Goal: Register for event/course

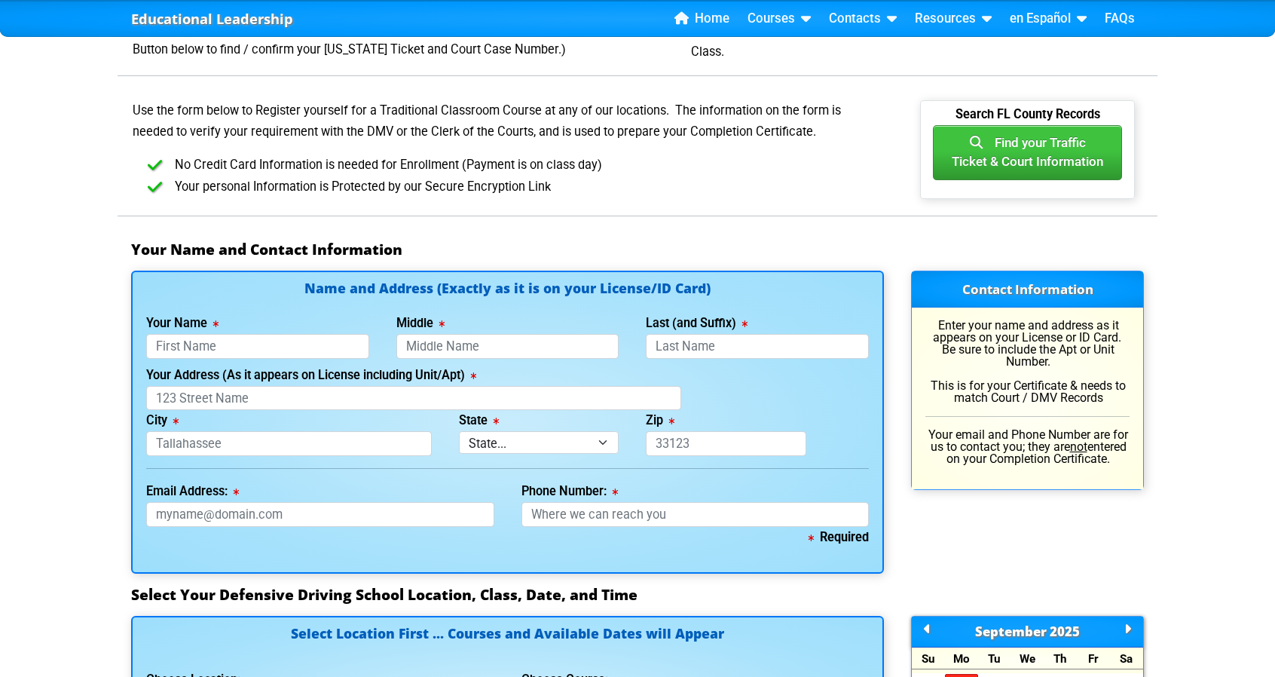
scroll to position [829, 0]
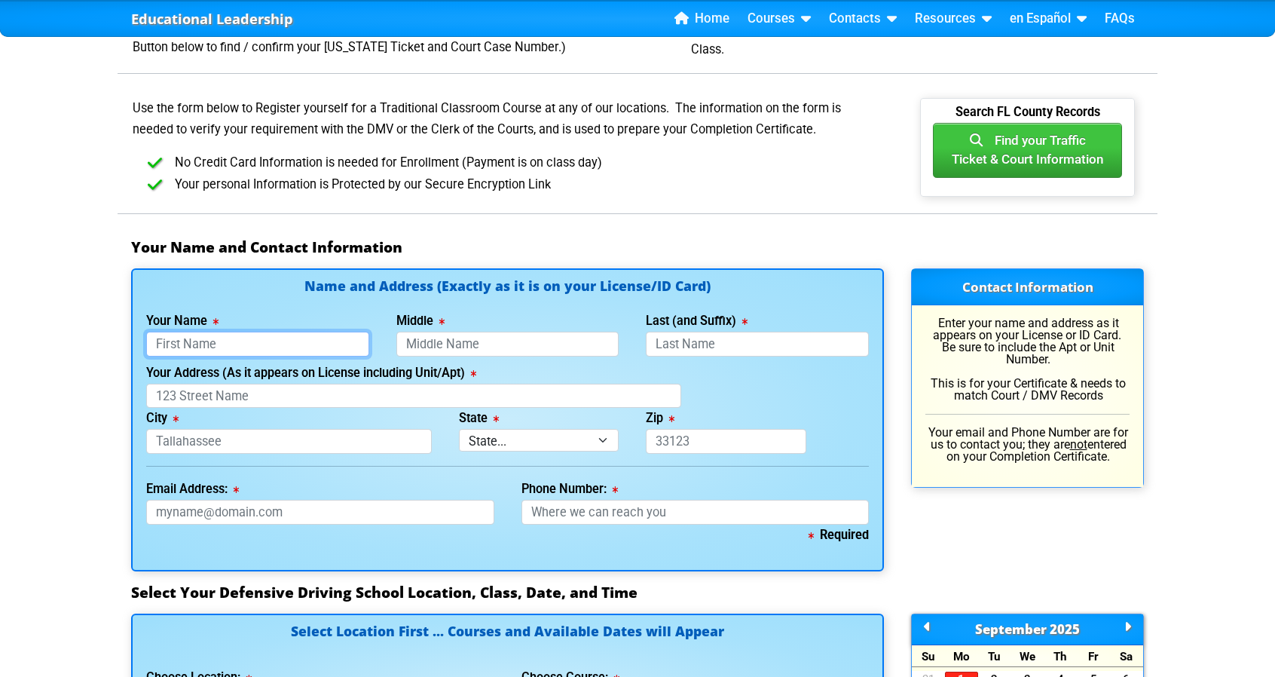
click at [196, 344] on input "Your Name" at bounding box center [257, 344] width 223 height 25
type input "[PERSON_NAME]"
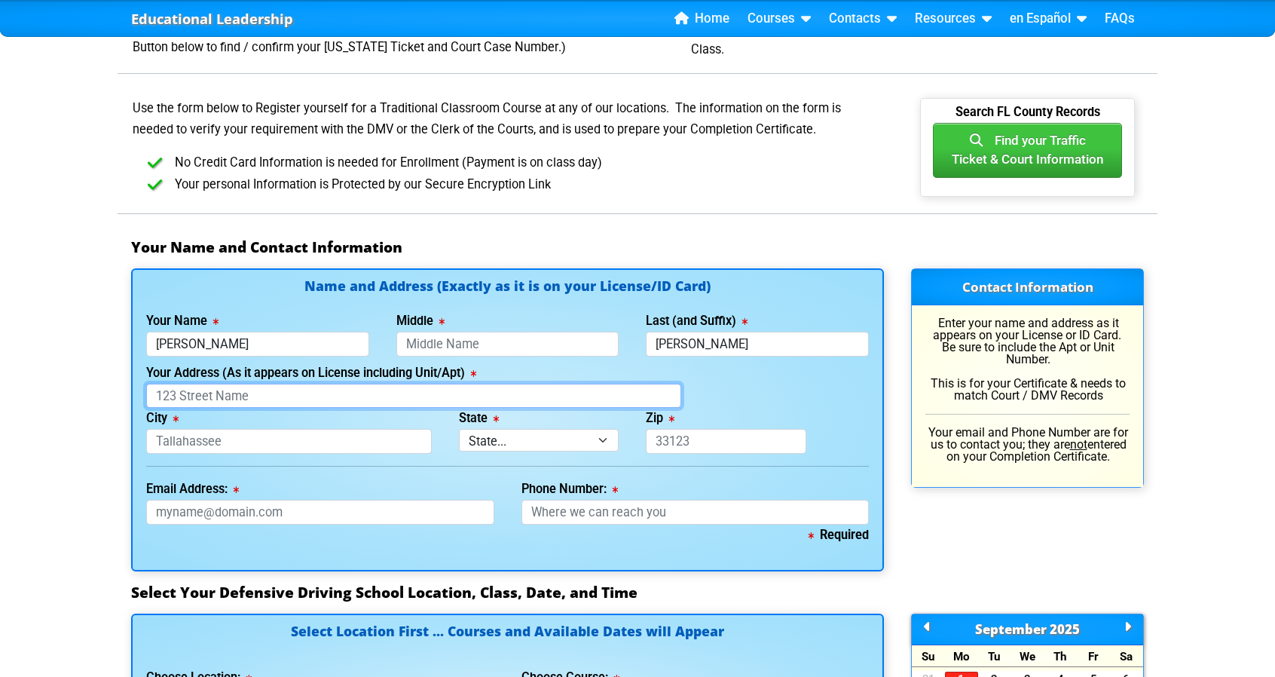
type input "[STREET_ADDRESS][PERSON_NAME]"
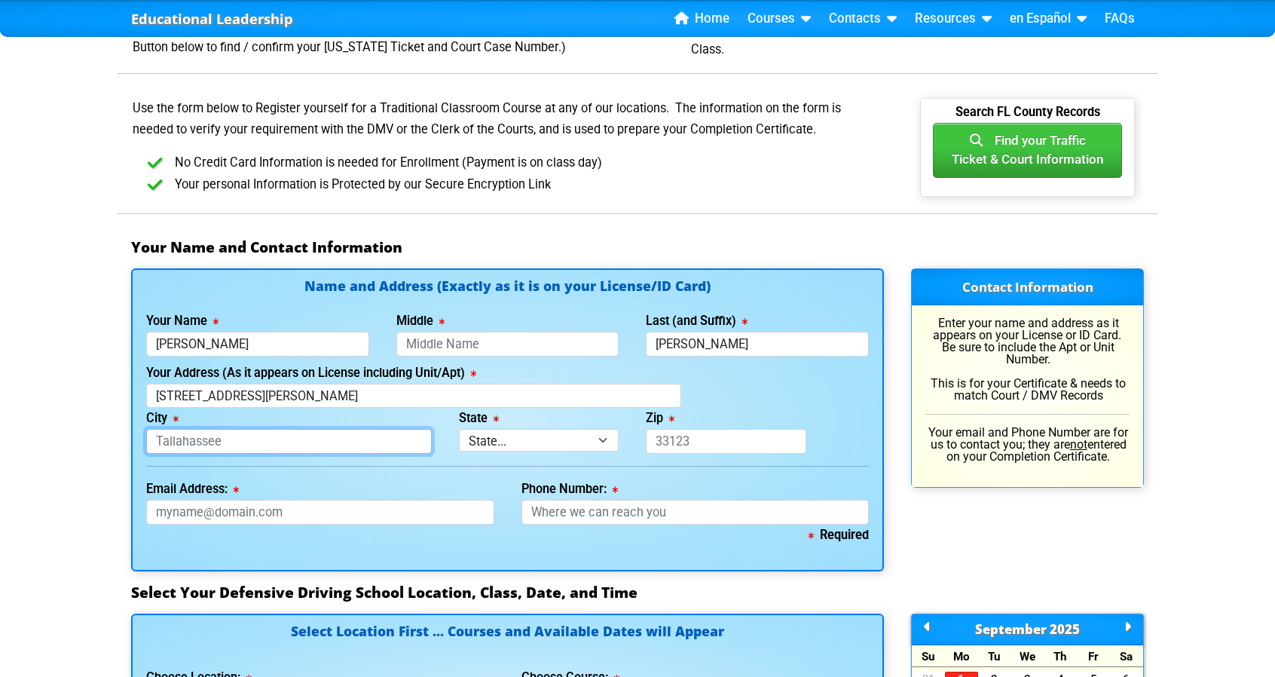
type input "[GEOGRAPHIC_DATA]"
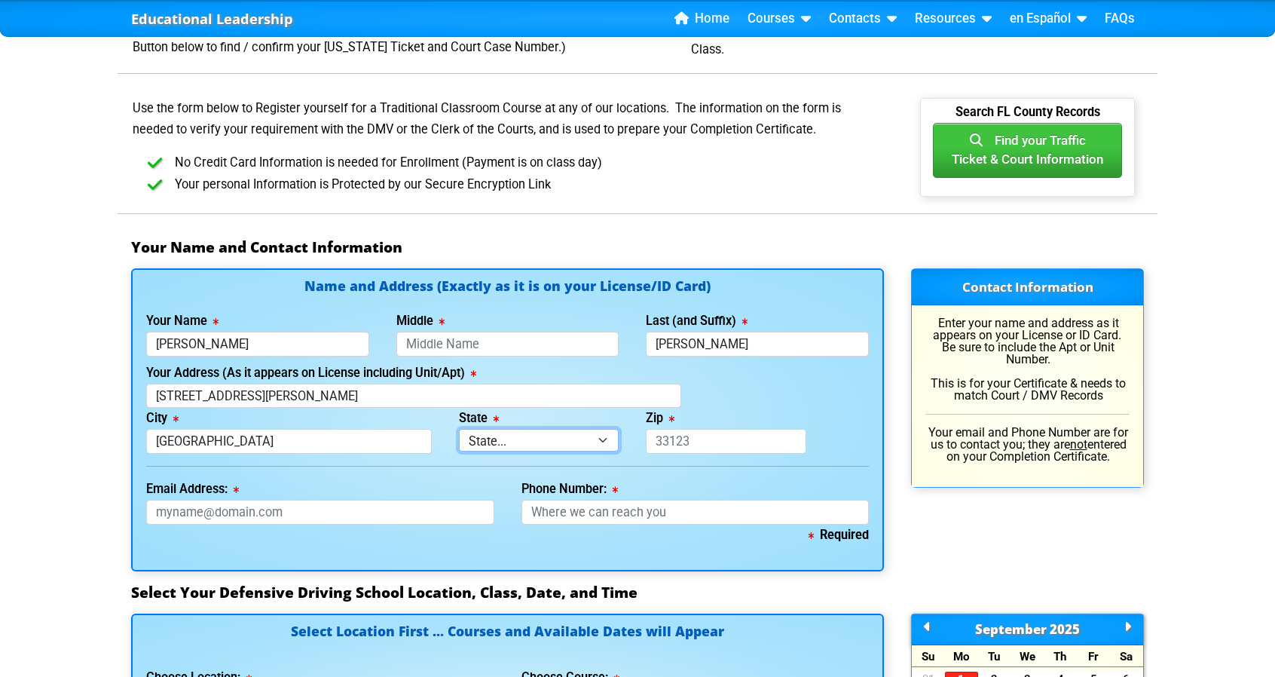
select select "{"fullName":"[US_STATE]","abbreviation":"FL","uniqueId":"1d559909-6cf0-4a4d-848…"
type input "33617-2181"
type input "[EMAIL_ADDRESS][DOMAIN_NAME]"
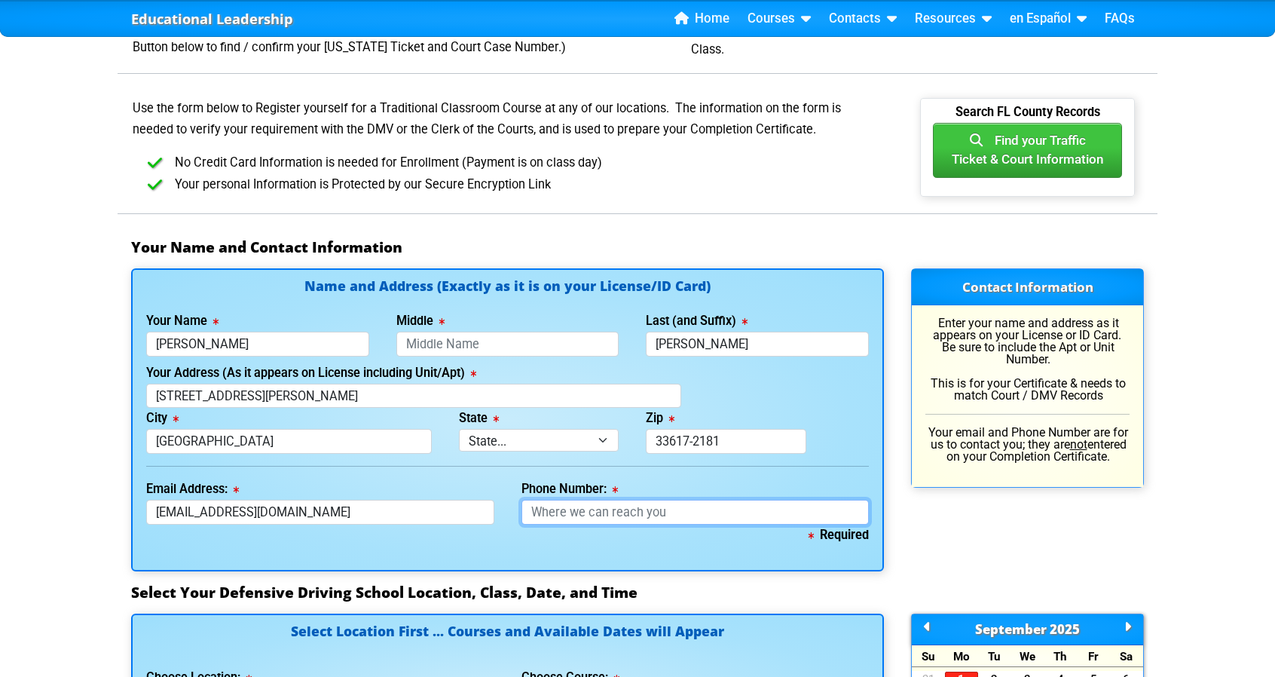
type input "8138410630"
type input "[PERSON_NAME]"
type input "[PHONE_NUMBER]"
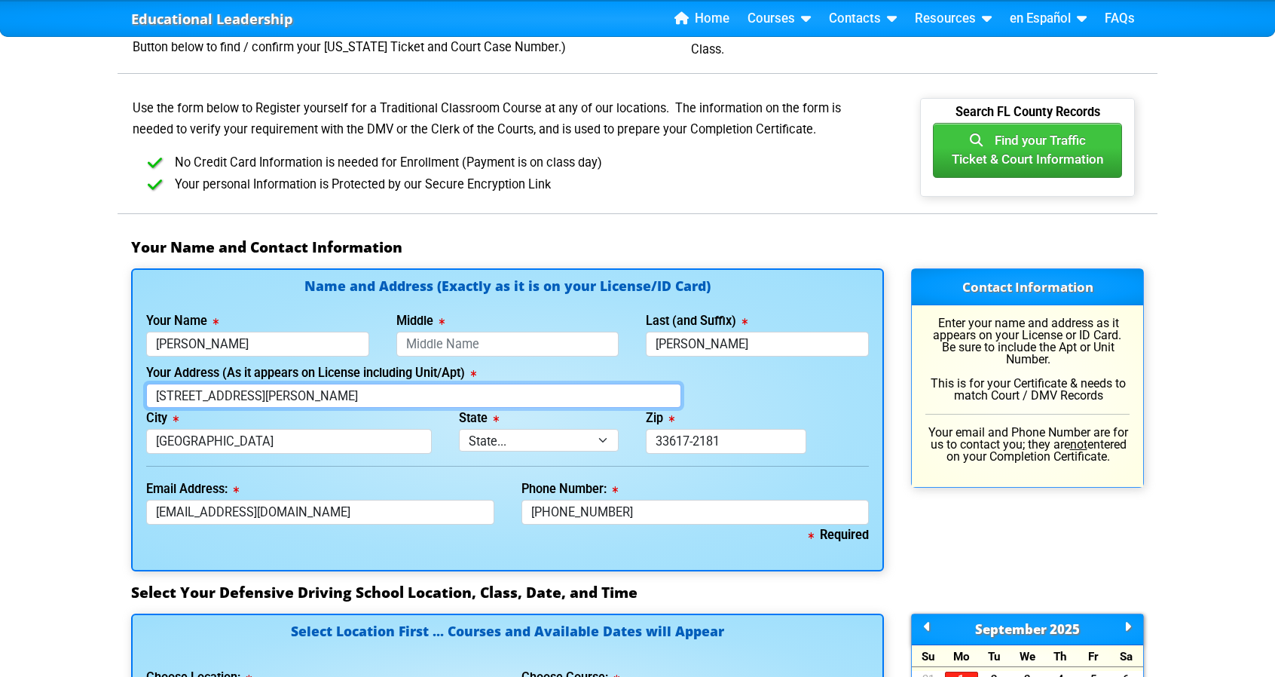
click at [308, 389] on input "[STREET_ADDRESS][PERSON_NAME]" at bounding box center [413, 396] width 535 height 25
type input "[STREET_ADDRESS]"
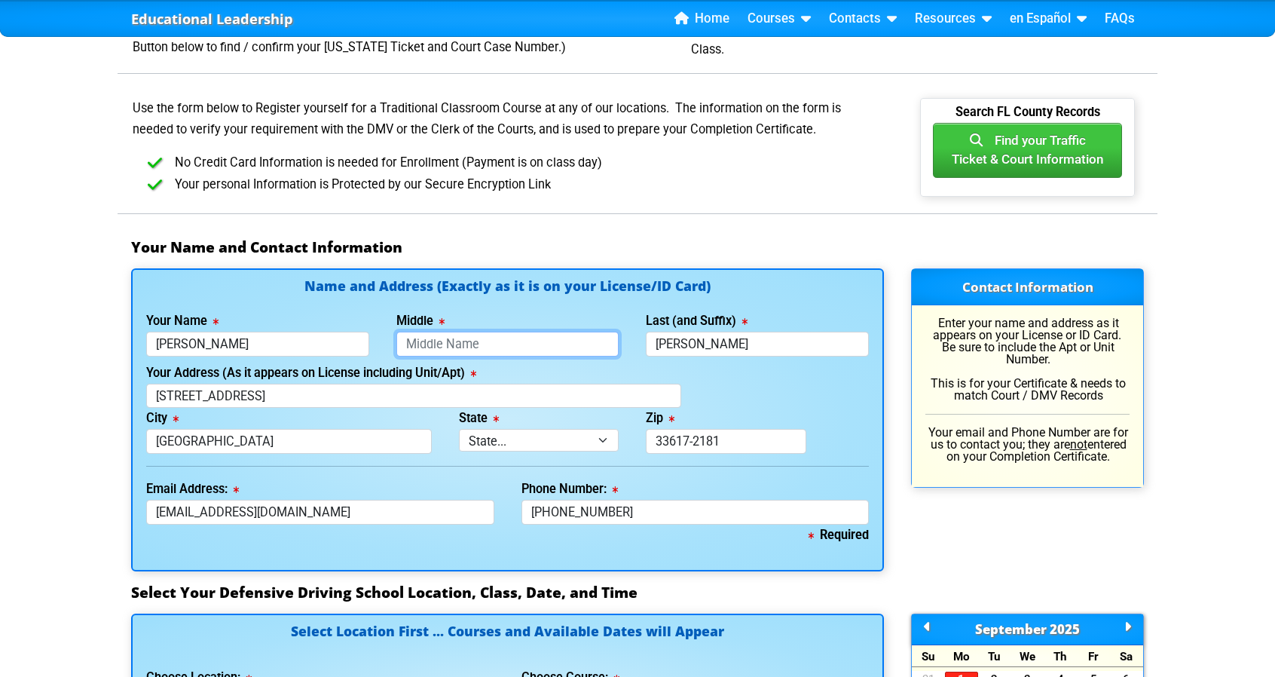
click at [467, 339] on input "Middle" at bounding box center [507, 344] width 223 height 25
type input "[PERSON_NAME]"
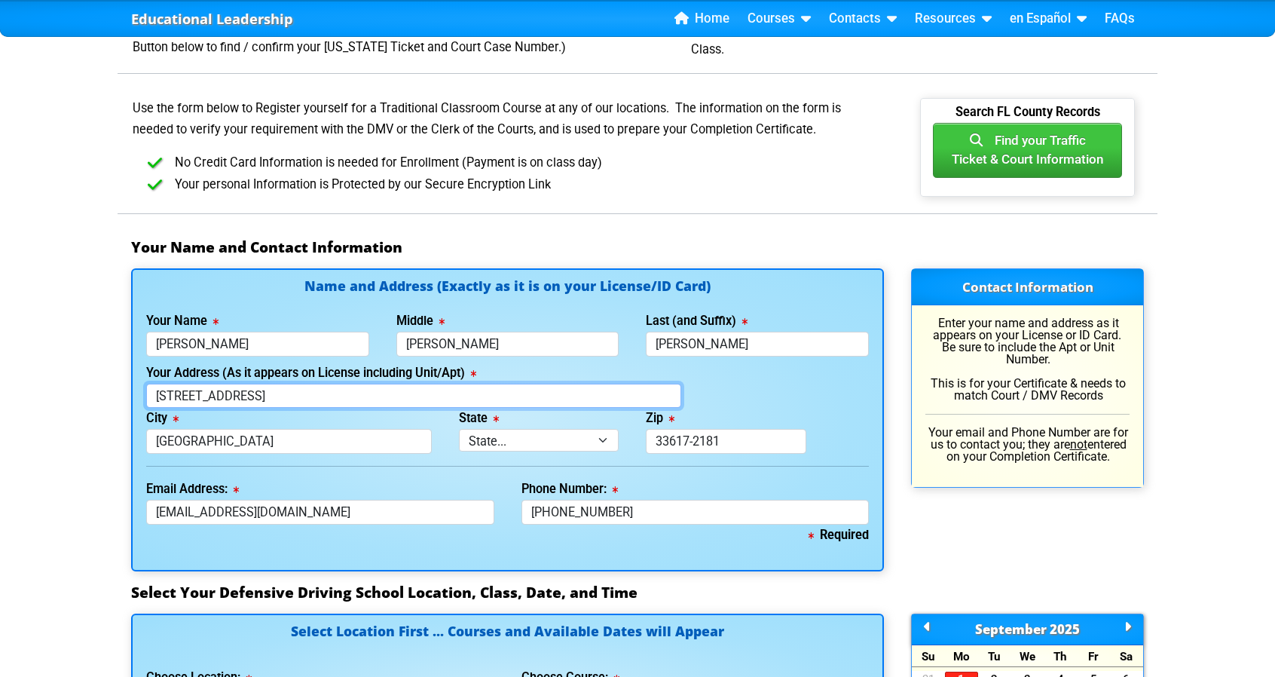
click at [257, 396] on input "[STREET_ADDRESS]" at bounding box center [413, 396] width 535 height 25
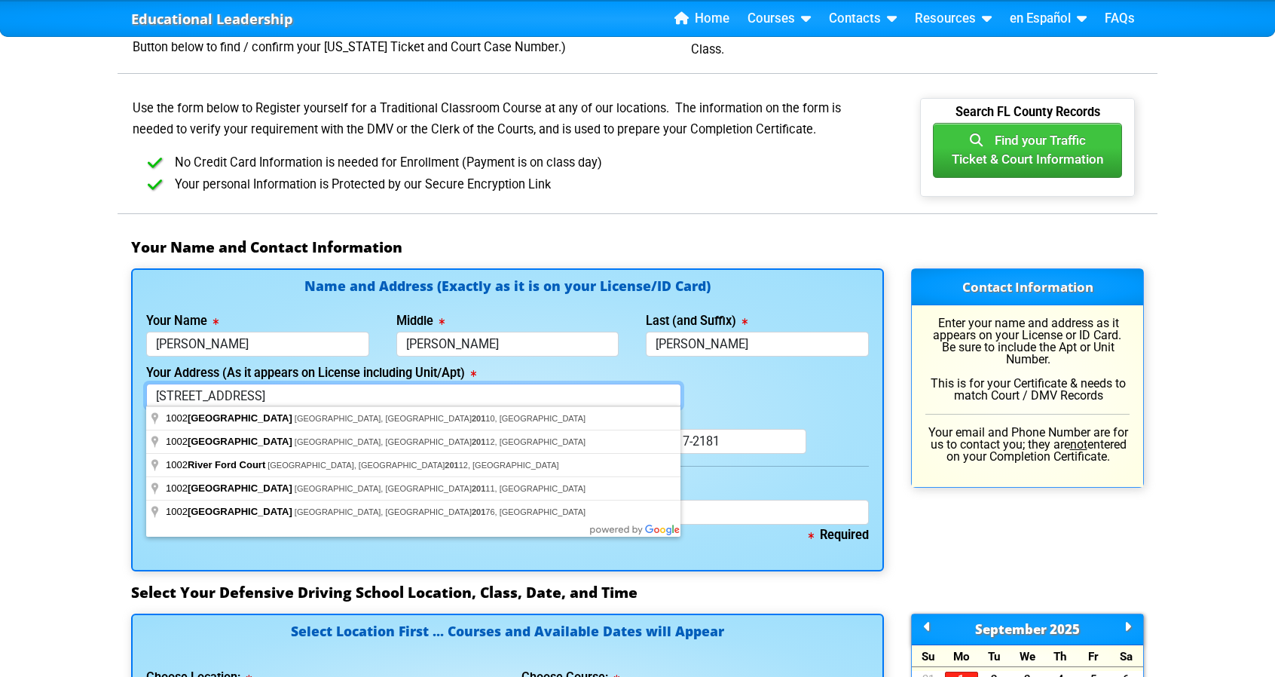
drag, startPoint x: 259, startPoint y: 393, endPoint x: 271, endPoint y: 393, distance: 12.1
click at [259, 393] on input "[STREET_ADDRESS]" at bounding box center [413, 396] width 535 height 25
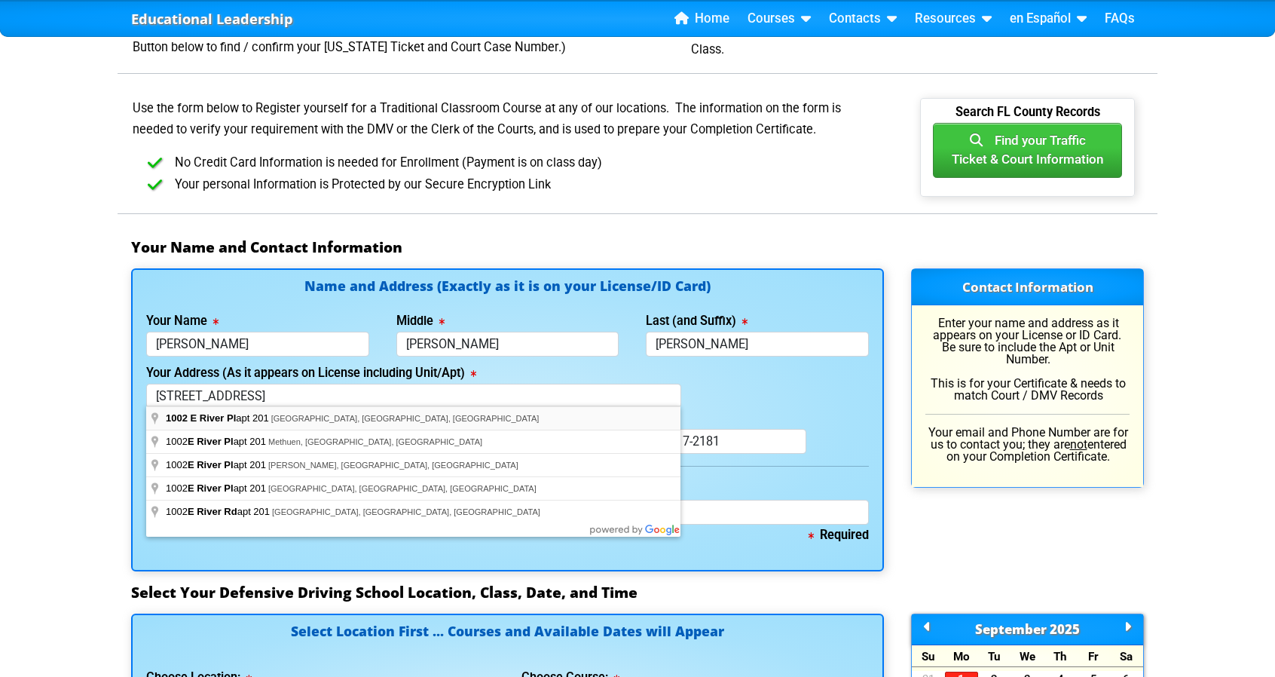
type input "[STREET_ADDRESS]"
type input "[GEOGRAPHIC_DATA]"
select select "{"fullName":"[US_STATE]","abbreviation":"FL","uniqueId":"1d559909-6cf0-4a4d-848…"
type input "33603"
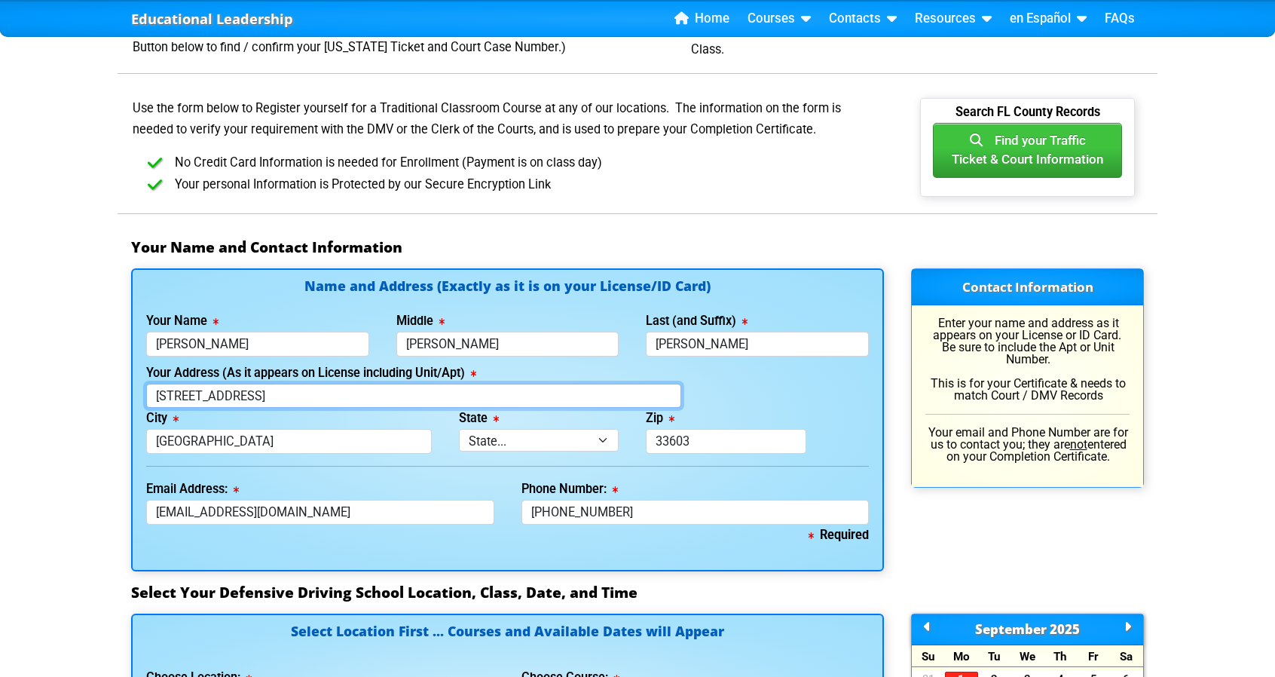
click at [356, 393] on input "[STREET_ADDRESS]" at bounding box center [413, 396] width 535 height 25
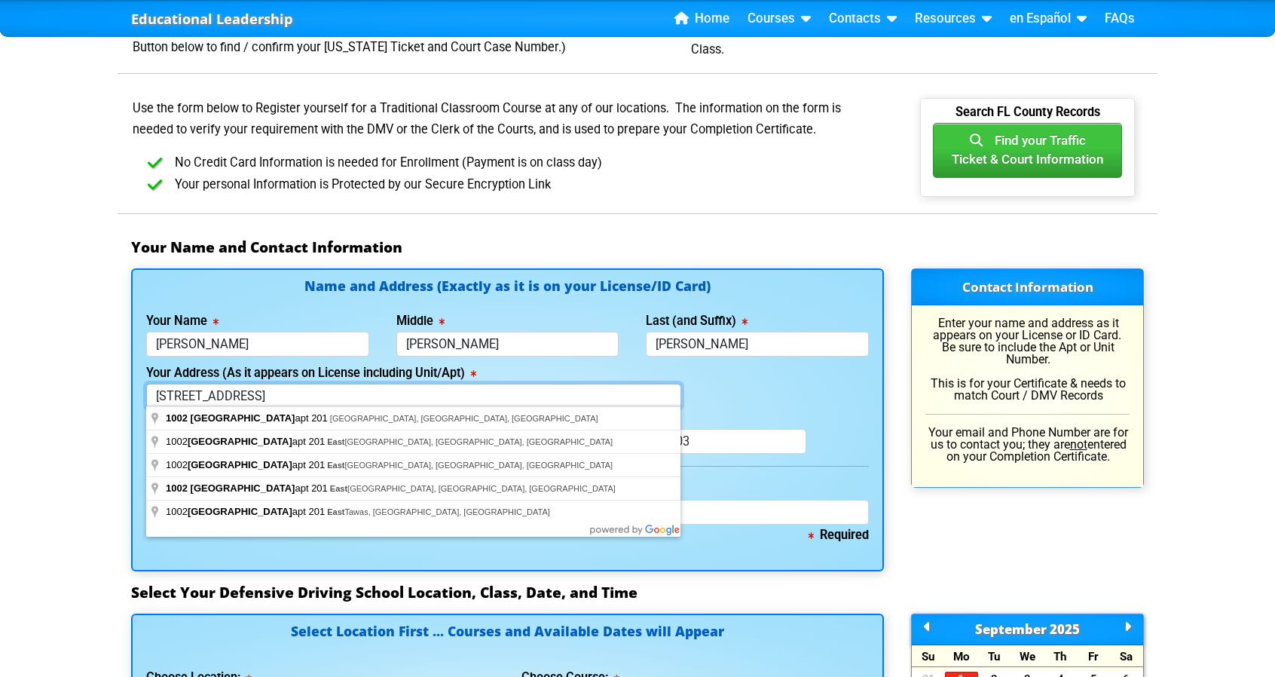
type input "[STREET_ADDRESS]"
click at [274, 301] on div "Name and Address (Exactly as it is on your License/ID Card) Your Name [PERSON_N…" at bounding box center [507, 419] width 753 height 302
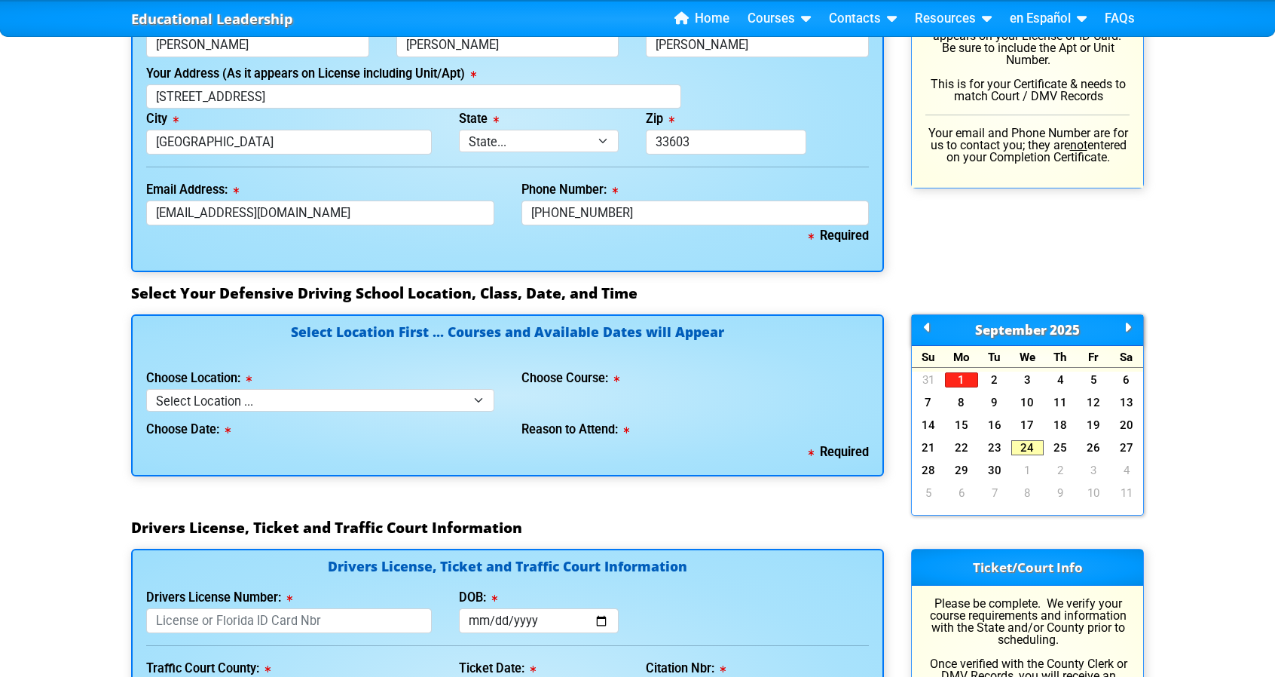
scroll to position [1131, 0]
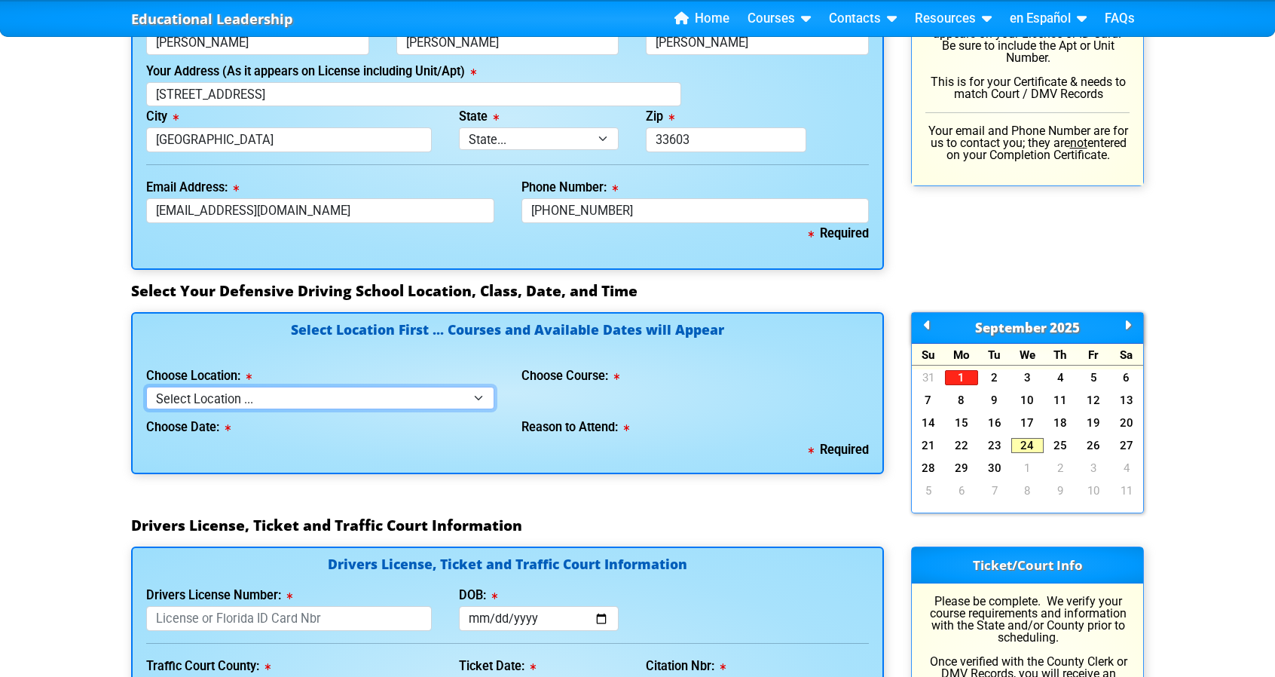
click at [399, 397] on select "Select Location ... Tampa Orlando Kissimmee [GEOGRAPHIC_DATA] - en español [GEO…" at bounding box center [320, 398] width 348 height 22
select select "2"
click at [146, 387] on select "Select Location ... Tampa Orlando Kissimmee [GEOGRAPHIC_DATA] - en español [GEO…" at bounding box center [320, 398] width 348 height 22
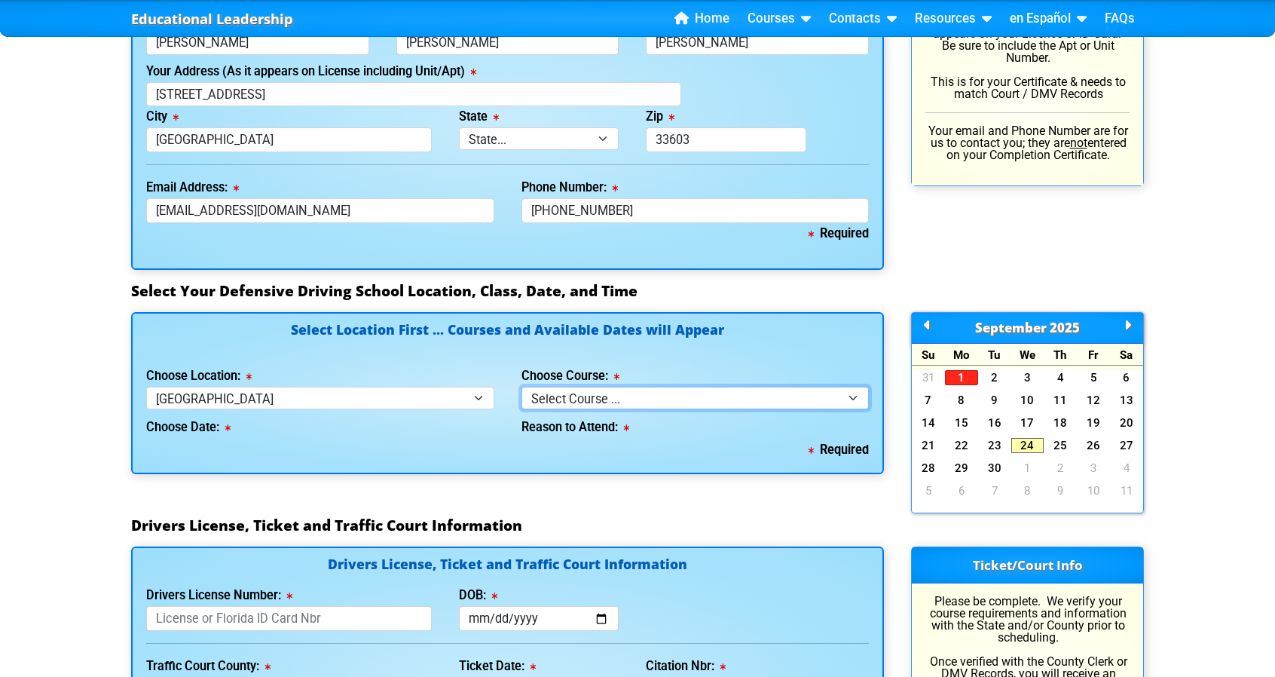
click at [713, 396] on select "Select Course ... 4 Hour BDI Class (Basic Course & TCAC) 4 Hour Under 25 Class …" at bounding box center [696, 398] width 348 height 22
select select "1"
click at [522, 387] on select "Select Course ... 4 Hour BDI Class (Basic Course & TCAC) 4 Hour Under 25 Class …" at bounding box center [696, 398] width 348 height 22
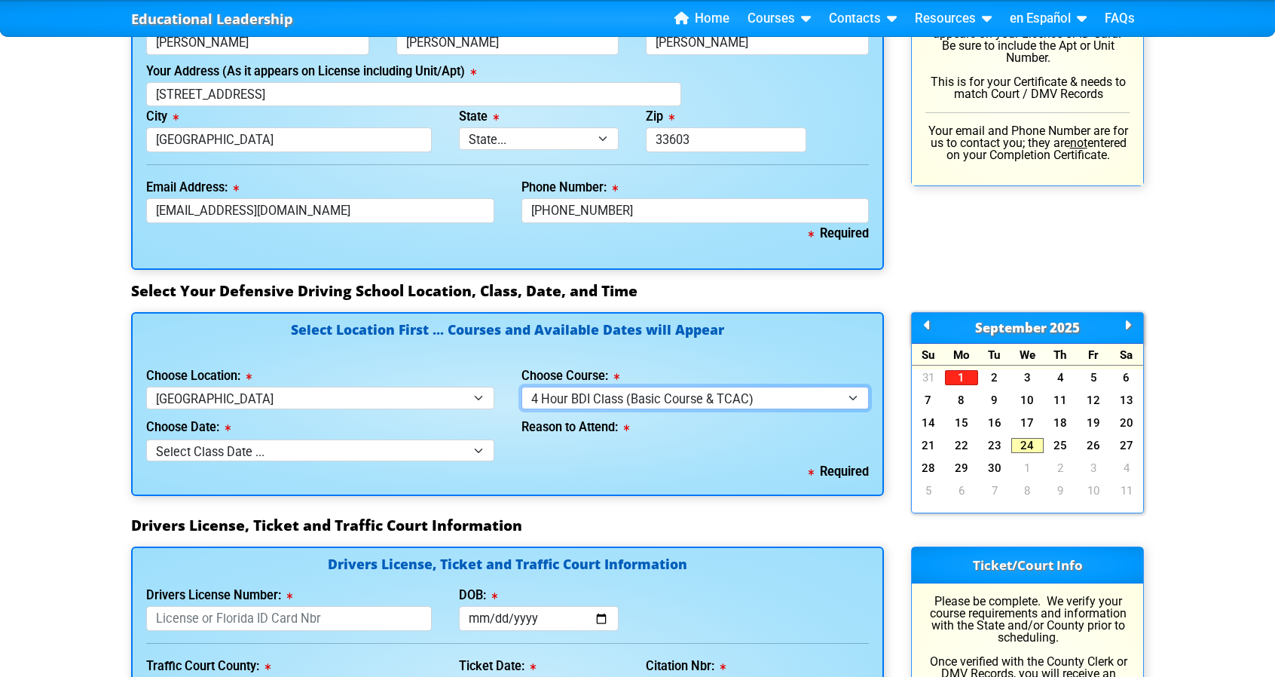
click at [687, 394] on select "Select Course ... 4 Hour BDI Class (Basic Course & TCAC) 4 Hour Under 25 Class …" at bounding box center [696, 398] width 348 height 22
click at [522, 387] on select "Select Course ... 4 Hour BDI Class (Basic Course & TCAC) 4 Hour Under 25 Class …" at bounding box center [696, 398] width 348 height 22
click at [317, 447] on select "Select Class Date ... [DATE] -- ([DATE] from 10:00am-2:00pm) [DATE] -- ([DATE] …" at bounding box center [320, 450] width 348 height 22
select select "[DATE], 3"
click at [146, 439] on select "Select Class Date ... [DATE] -- ([DATE] from 10:00am-2:00pm) [DATE] -- ([DATE] …" at bounding box center [320, 450] width 348 height 22
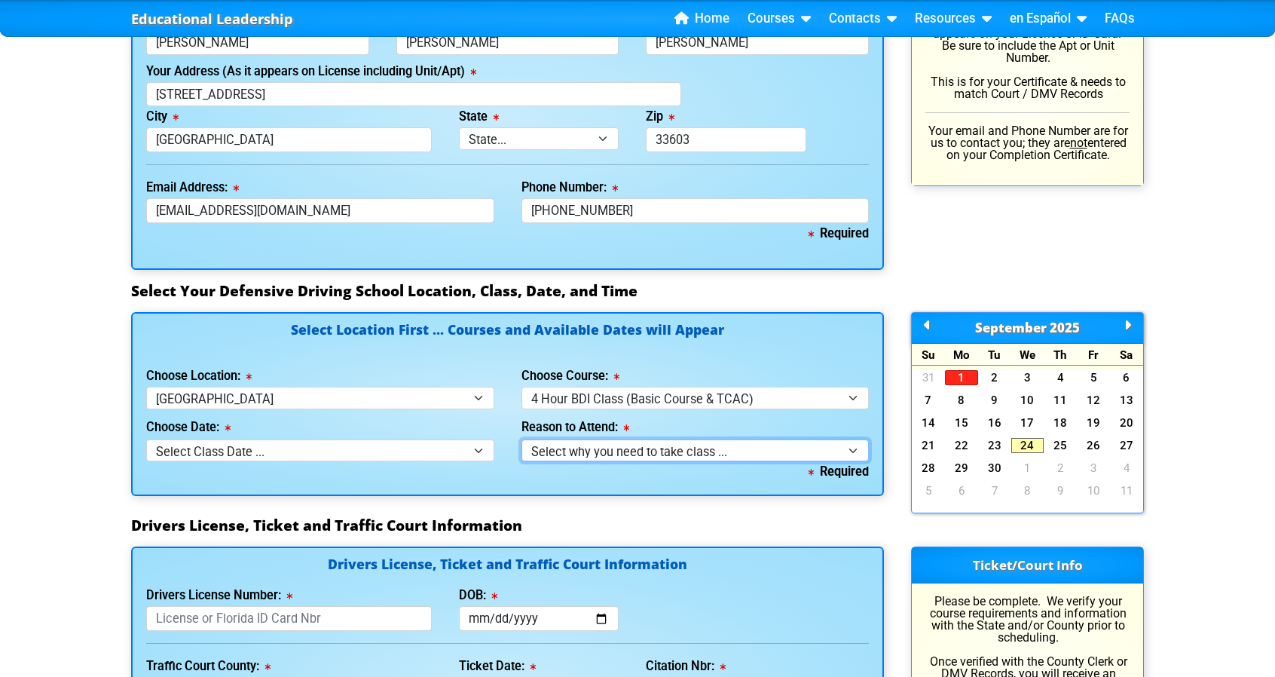
click at [740, 442] on select "Select why you need to take class ... Election for Traffic Ticket (No Points) C…" at bounding box center [696, 450] width 348 height 22
select select "BDI - Election for Traffic Ticket"
click at [522, 439] on select "Select why you need to take class ... Election for Traffic Ticket (No Points) C…" at bounding box center [696, 450] width 348 height 22
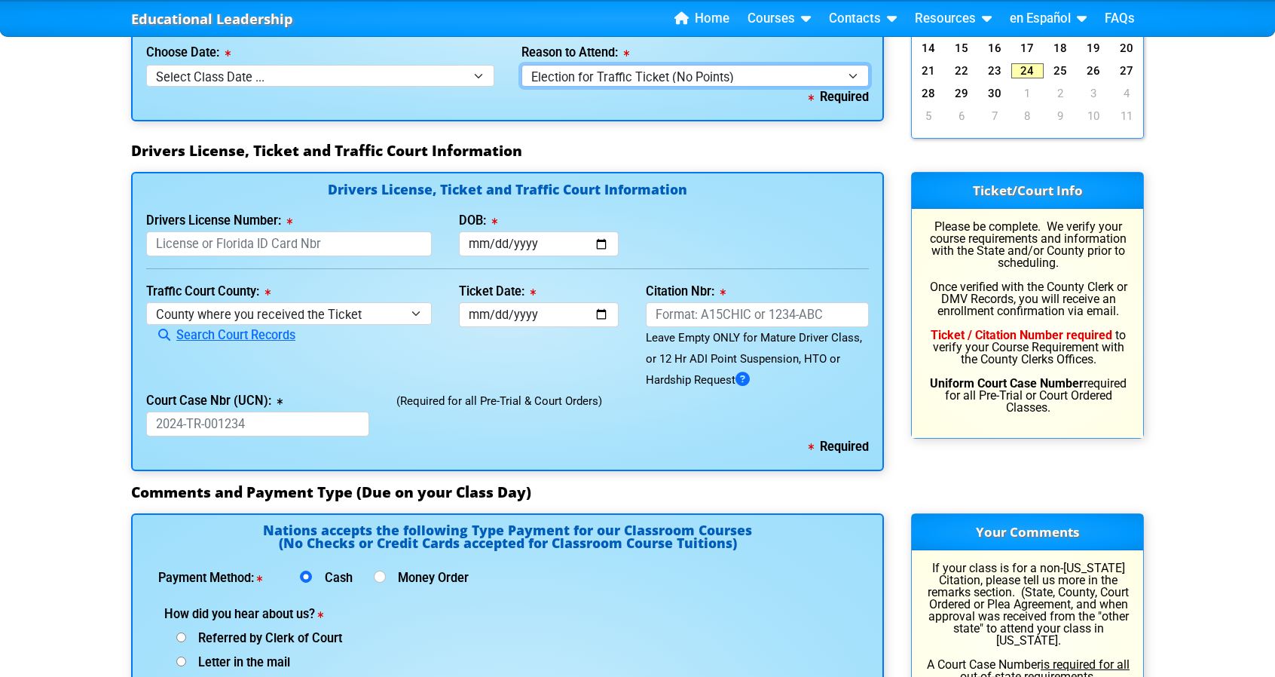
scroll to position [1507, 0]
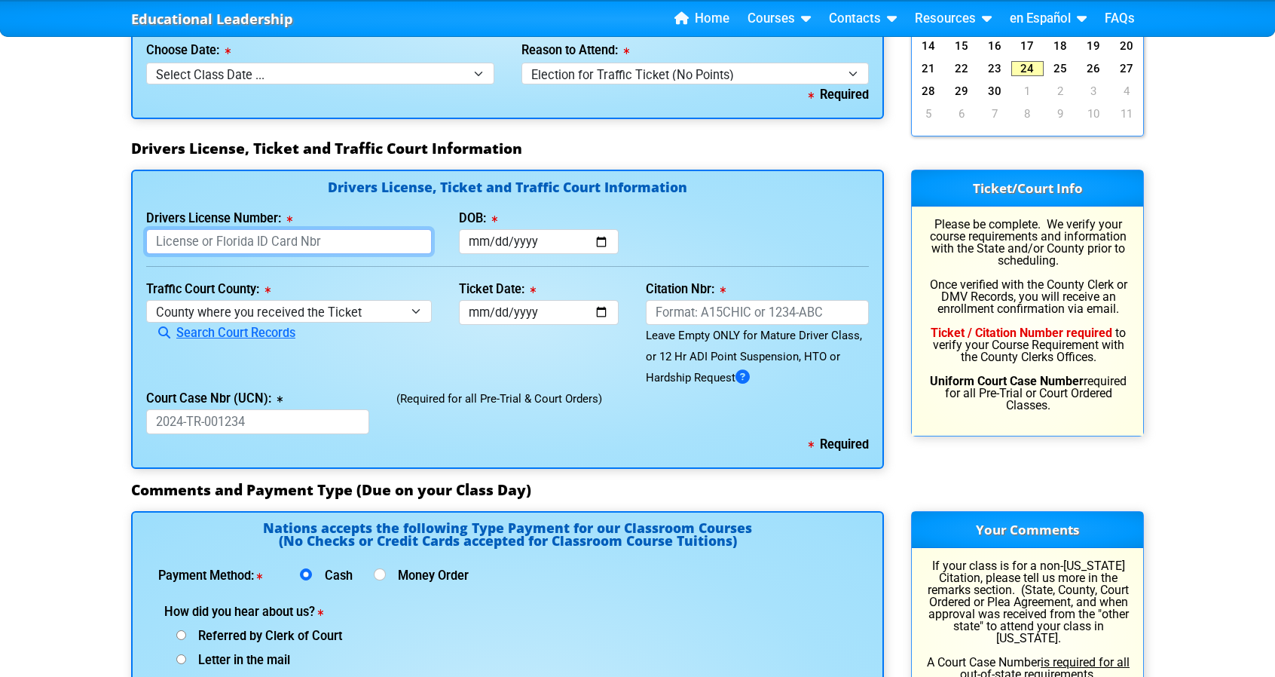
click at [292, 239] on input "Drivers License Number:" at bounding box center [289, 241] width 286 height 25
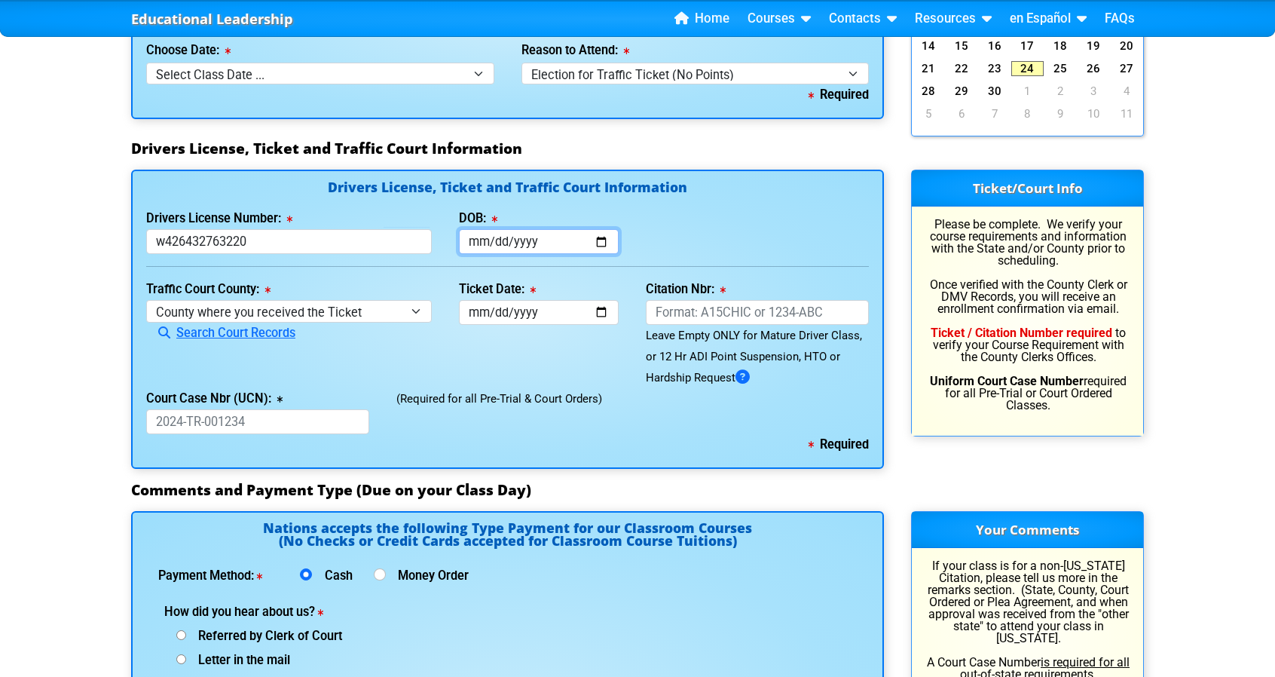
type input "W426432763220"
click at [498, 237] on input "DOB:" at bounding box center [539, 241] width 161 height 25
click at [596, 235] on input "DOB:" at bounding box center [539, 241] width 161 height 25
click at [549, 237] on input "[DATE]" at bounding box center [539, 241] width 161 height 25
click at [546, 236] on input "[DATE]" at bounding box center [539, 241] width 161 height 25
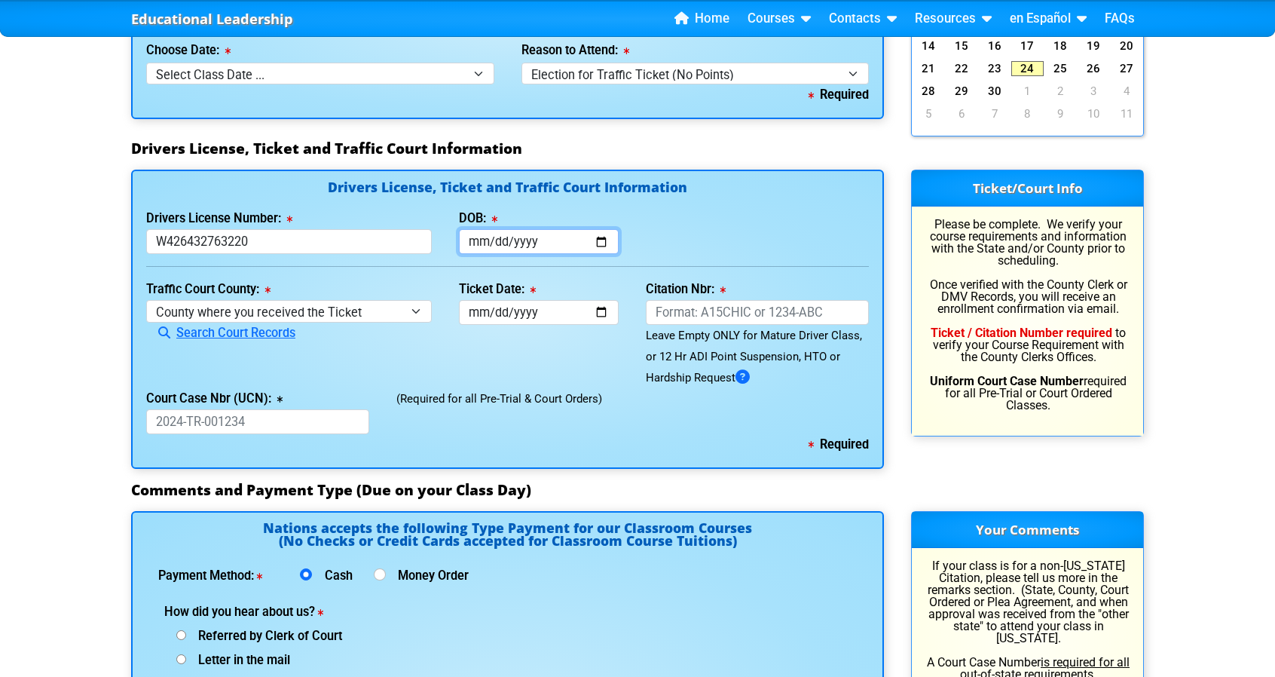
click at [519, 236] on input "[DATE]" at bounding box center [539, 241] width 161 height 25
type input "[DATE]"
click at [312, 310] on select "County where you received the Ticket Out of State Out of State - [US_STATE] Out…" at bounding box center [289, 311] width 286 height 22
select select "{"countyName":"[GEOGRAPHIC_DATA]","state":"[US_STATE]","uniqueId":"8517cbb9-d23…"
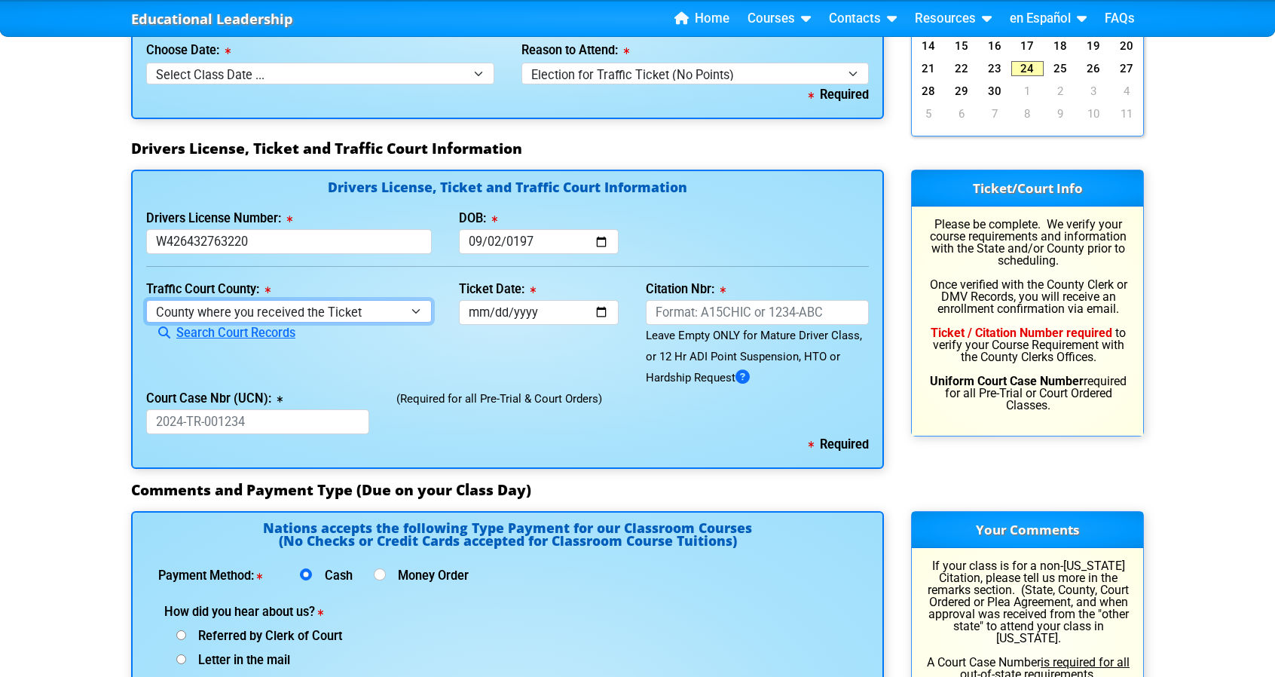
click at [146, 300] on select "County where you received the Ticket Out of State Out of State - [US_STATE] Out…" at bounding box center [289, 311] width 286 height 22
click at [520, 311] on input "Ticket Date:" at bounding box center [539, 312] width 161 height 25
click at [479, 311] on input "Ticket Date:" at bounding box center [539, 312] width 161 height 25
type input "[DATE]"
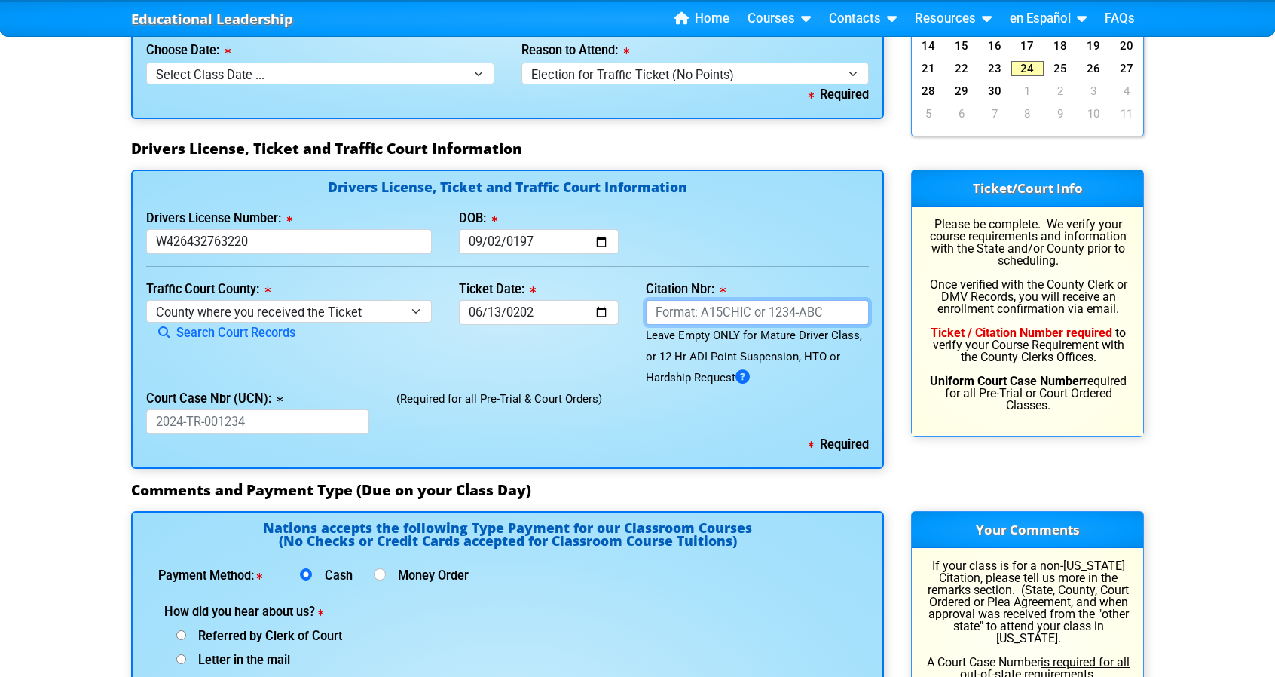
click at [702, 309] on input "Citation Nbr:" at bounding box center [757, 312] width 223 height 25
type input "a"
type input "ALCPIJE"
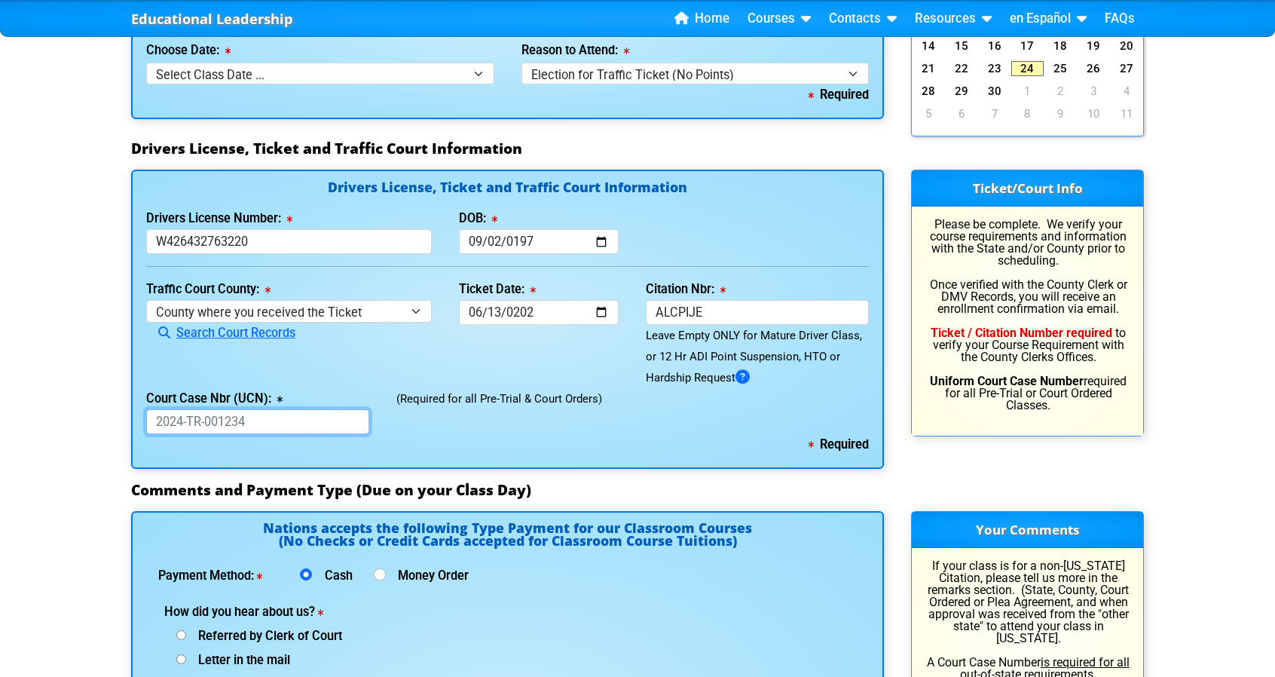
click at [263, 418] on input "Court Case Nbr (UCN):" at bounding box center [257, 421] width 223 height 25
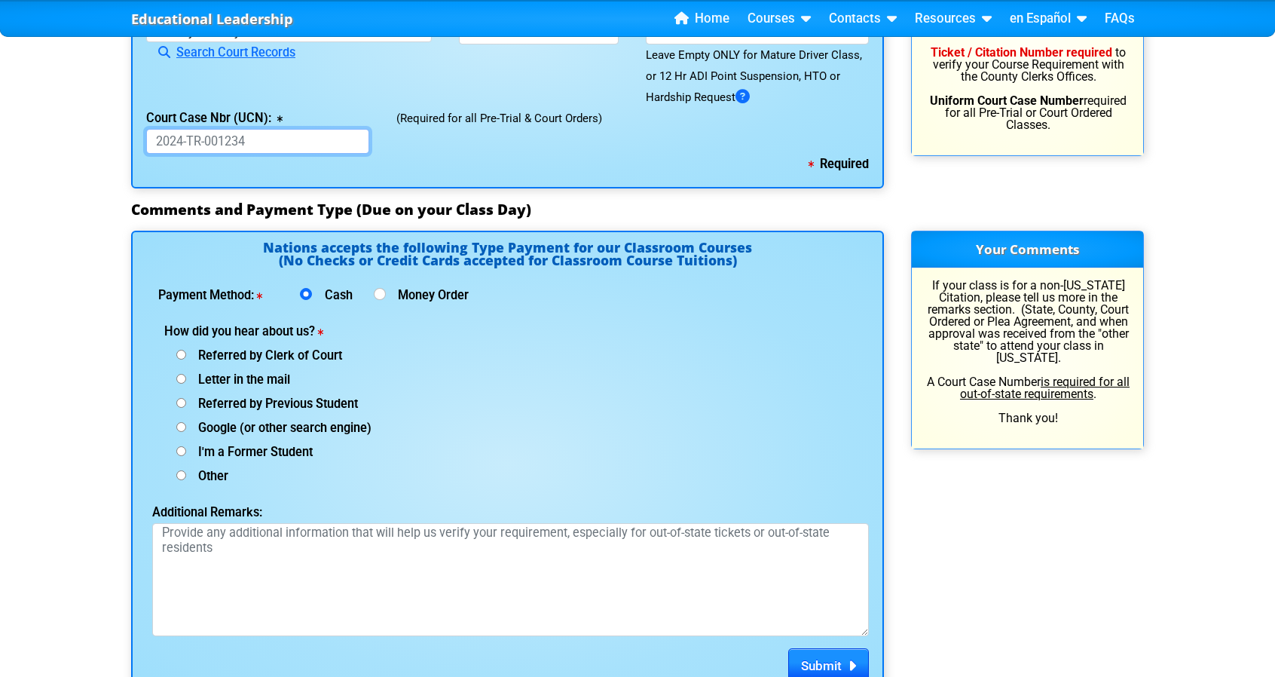
scroll to position [1809, 0]
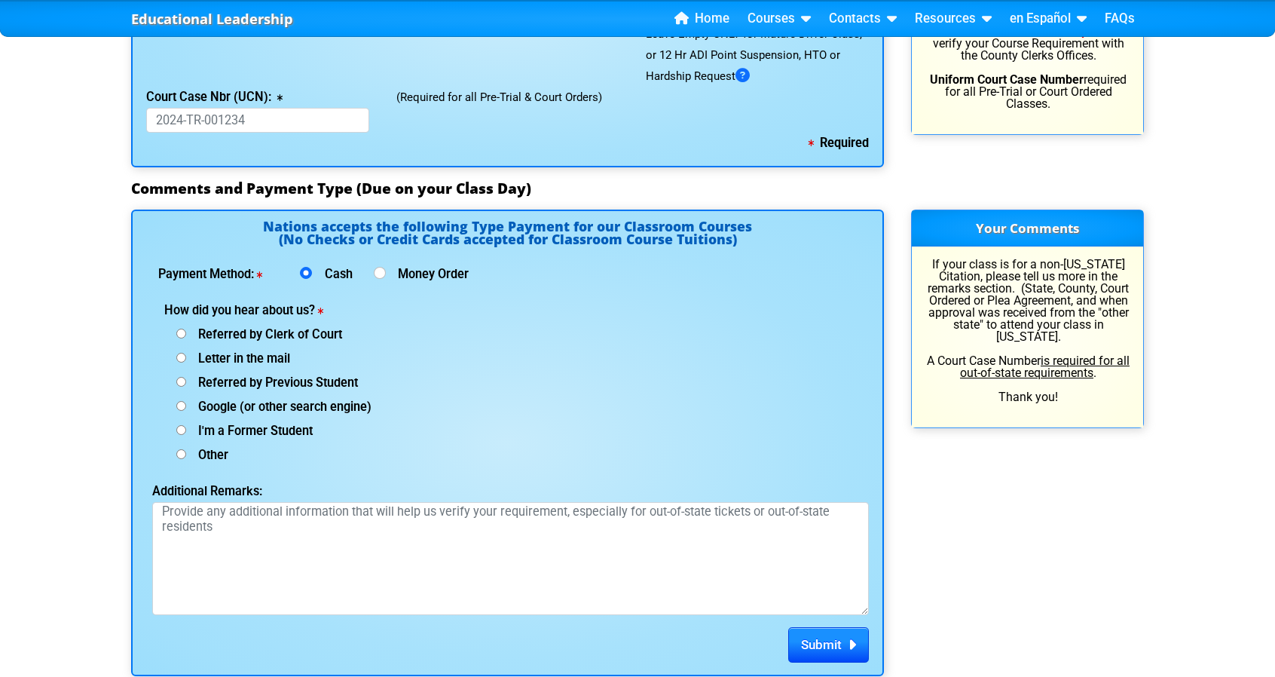
click at [178, 427] on input "I'm a Former Student" at bounding box center [181, 430] width 10 height 10
radio input "true"
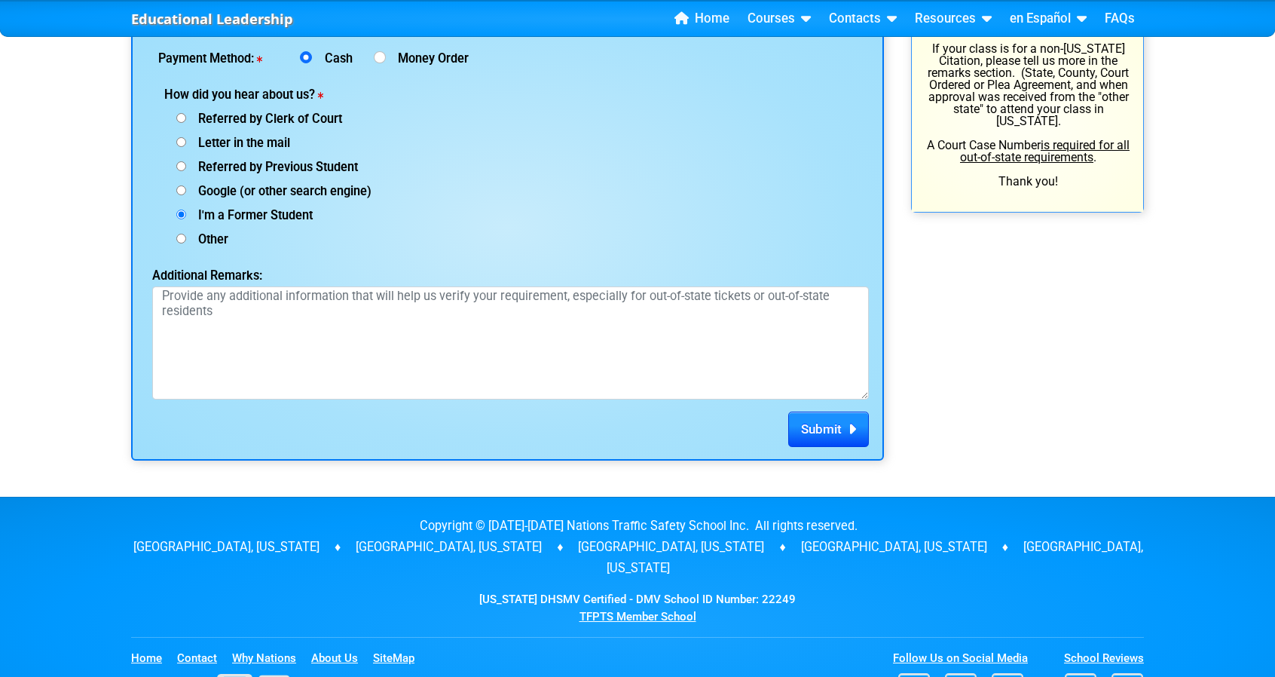
scroll to position [2035, 0]
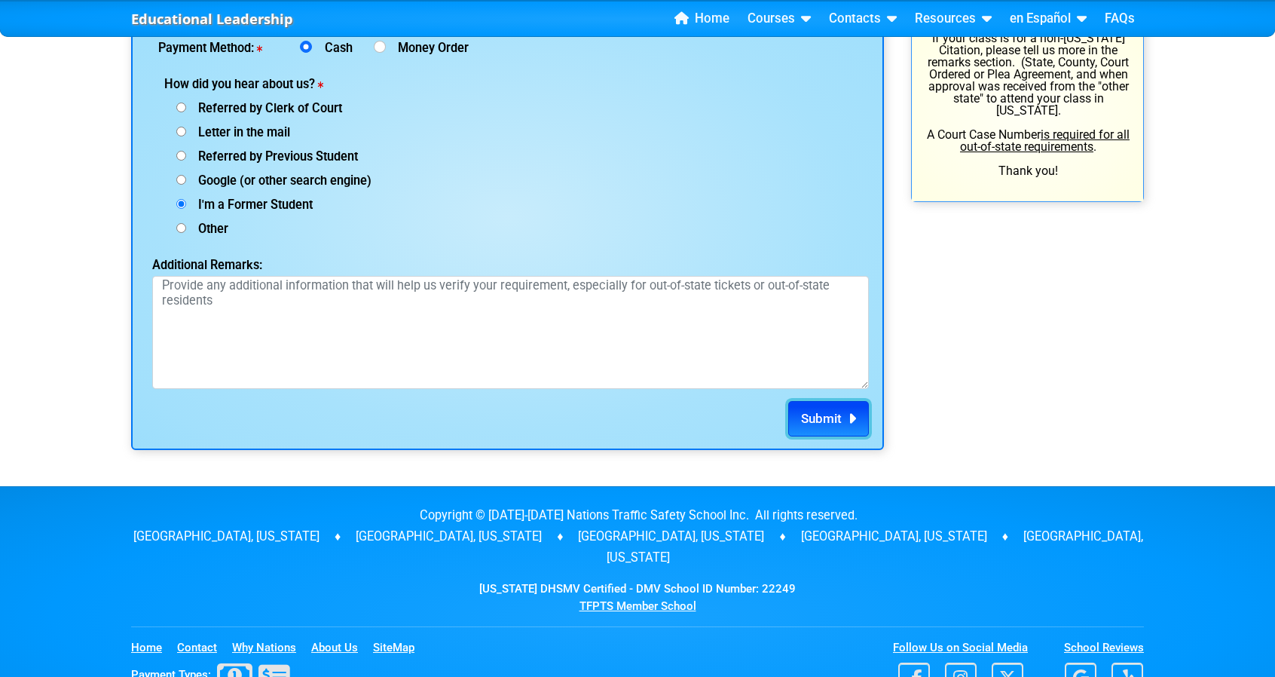
click at [811, 411] on span "Submit" at bounding box center [821, 418] width 41 height 15
